Goal: Information Seeking & Learning: Find specific fact

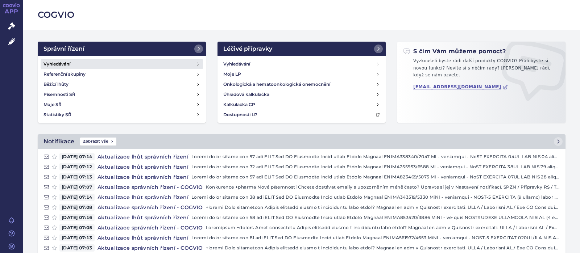
click at [62, 63] on h4 "Vyhledávání" at bounding box center [56, 64] width 27 height 7
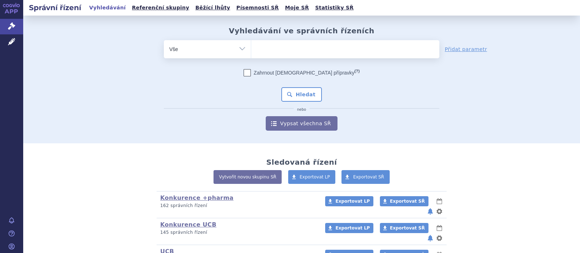
click at [280, 54] on ul at bounding box center [345, 47] width 188 height 15
click at [251, 54] on select at bounding box center [251, 49] width 0 height 18
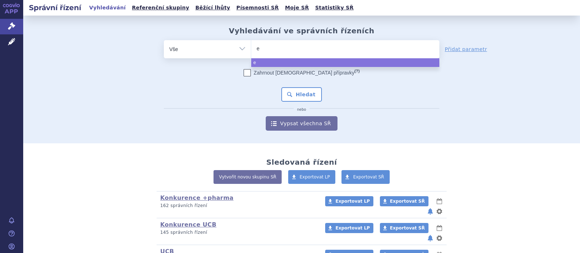
type input "el"
type input "eltr"
type input "eltro"
type input "eltrom"
type input "eltromb"
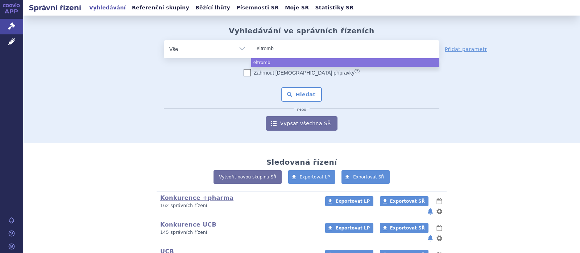
type input "eltrombo"
type input "eltrombop"
type input "eltrombopak"
select select "eltrombopak"
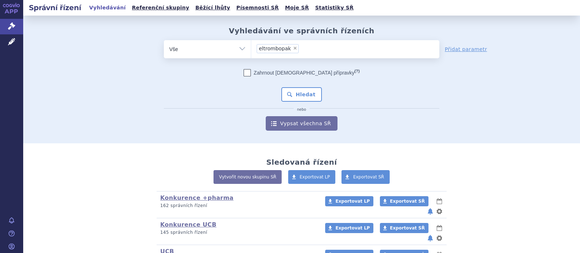
click at [293, 49] on span "×" at bounding box center [295, 48] width 4 height 4
click at [251, 49] on select "eltrombopak" at bounding box center [251, 49] width 0 height 18
select select
type input "el"
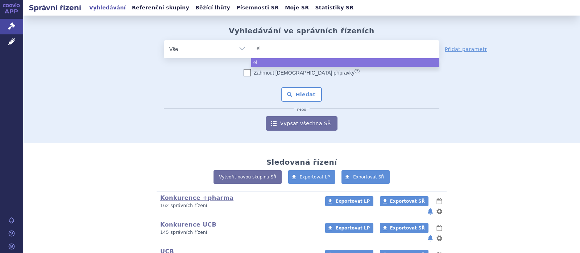
type input "elt"
type input "eltr"
type input "eltro"
type input "eltrombo"
type input "eltrombopa"
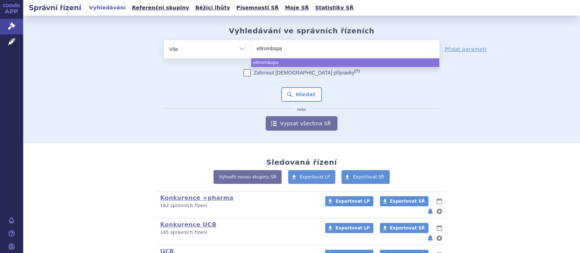
type input "[MEDICAL_DATA]"
select select "[MEDICAL_DATA]"
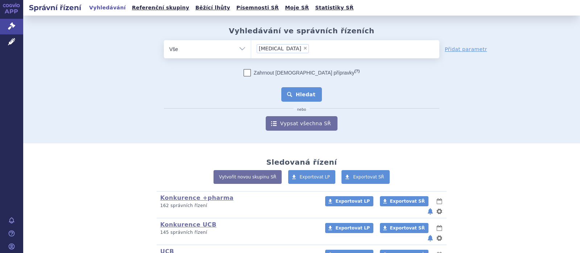
click at [305, 95] on button "Hledat" at bounding box center [301, 94] width 41 height 14
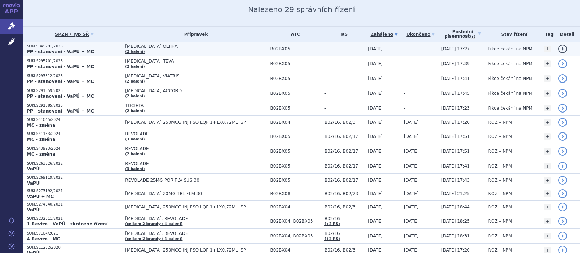
scroll to position [94, 0]
click at [146, 46] on span "[MEDICAL_DATA] OLPHA" at bounding box center [195, 45] width 141 height 5
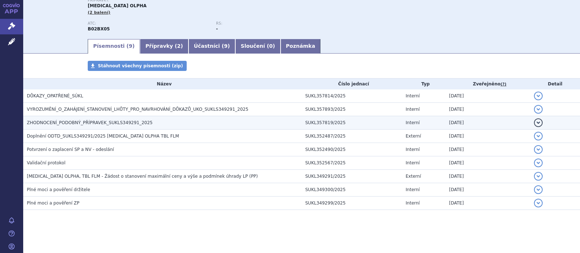
click at [126, 124] on span "ZHODNOCENÍ_PODOBNÝ_PŘÍPRAVEK_SUKLS349291_2025" at bounding box center [90, 122] width 126 height 5
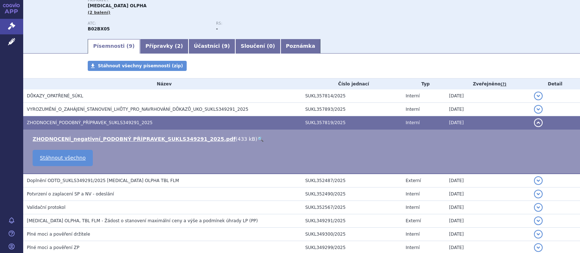
scroll to position [84, 0]
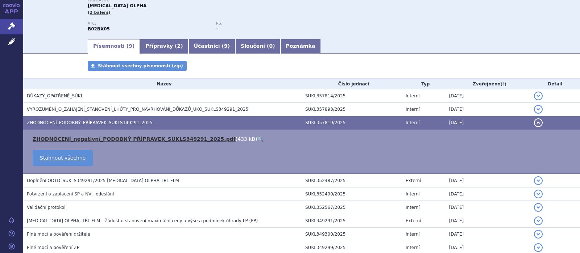
click at [109, 139] on link "ZHODNOCENÍ_negativní_PODOBNÝ PŘÍPRAVEK_SUKLS349291_2025.pdf" at bounding box center [134, 139] width 203 height 6
